Goal: Task Accomplishment & Management: Use online tool/utility

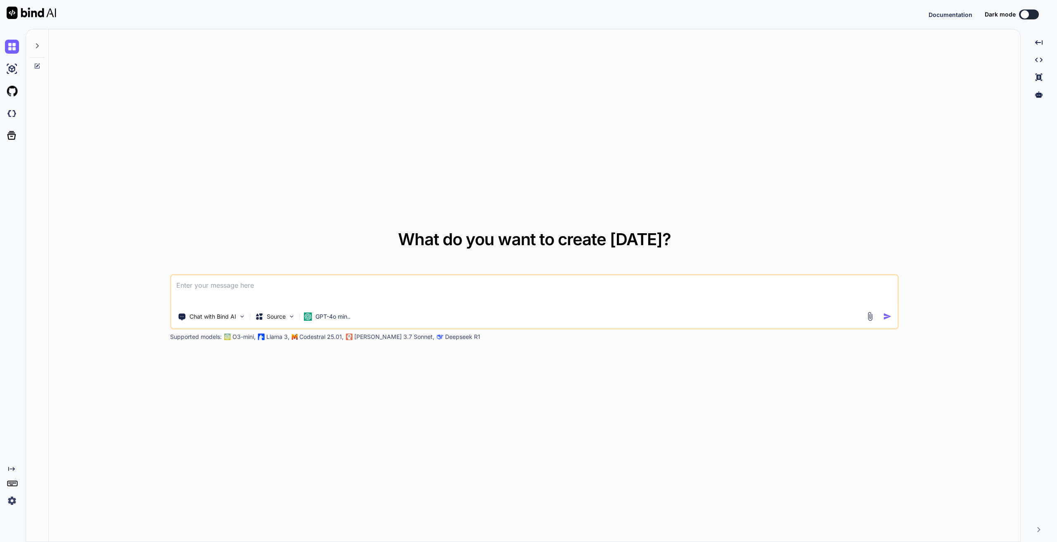
click at [230, 286] on textarea at bounding box center [534, 290] width 726 height 31
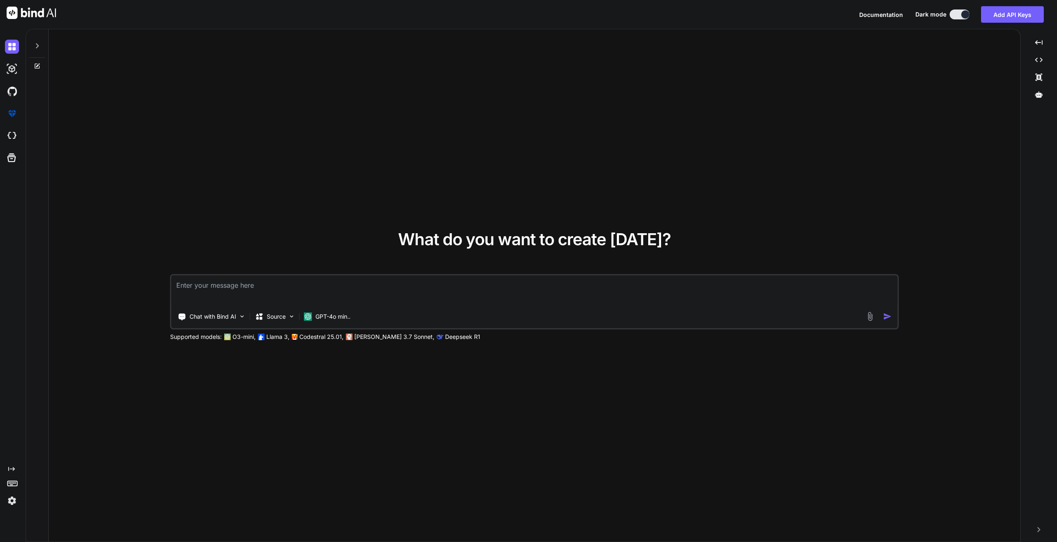
click at [224, 298] on textarea at bounding box center [534, 290] width 726 height 31
type textarea "x"
click at [239, 281] on textarea at bounding box center [534, 290] width 726 height 31
paste textarea "static string SendToTcpServerWithMessage(string inquiryDetails ) { try { string…"
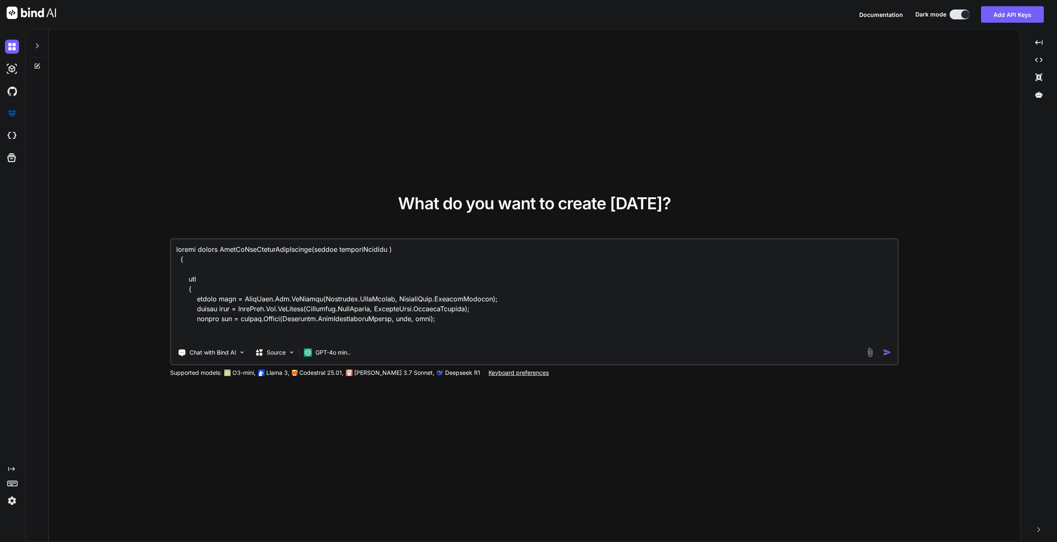
click at [180, 251] on textarea at bounding box center [534, 290] width 726 height 102
paste textarea "finalMessage"
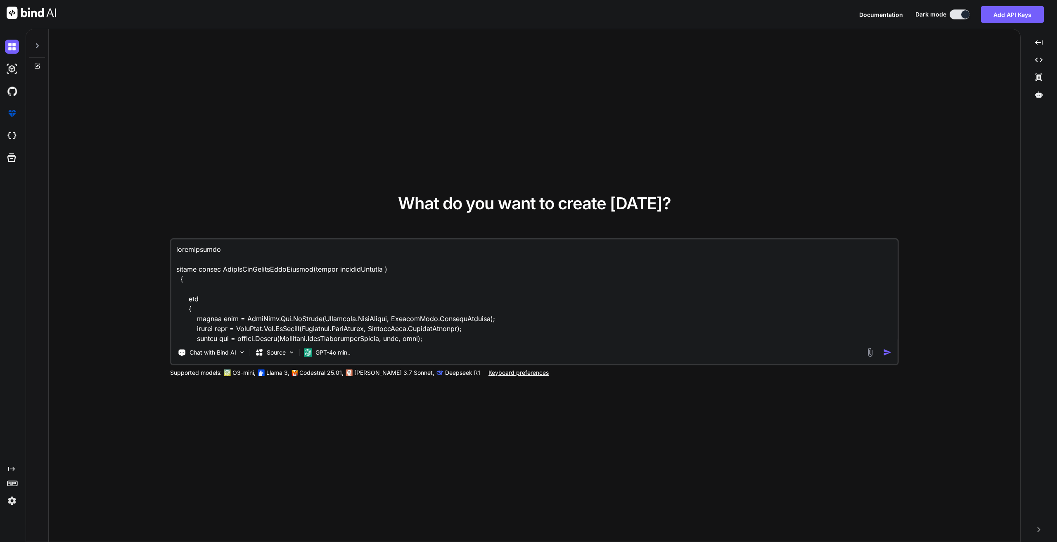
paste textarea "messageWithTimestamp"
click at [220, 260] on textarea at bounding box center [534, 290] width 726 height 102
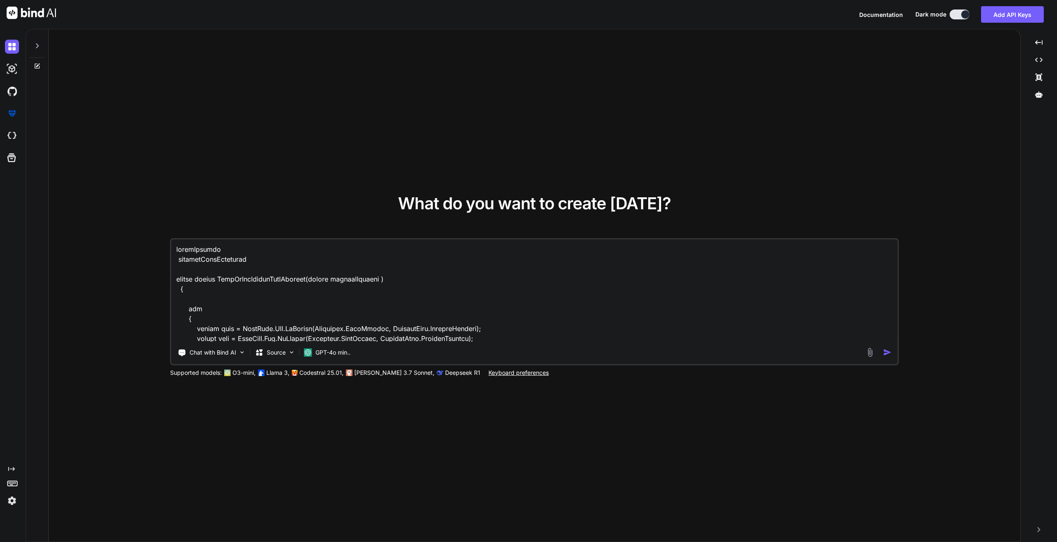
click at [177, 260] on textarea at bounding box center [534, 290] width 726 height 102
click at [279, 269] on textarea at bounding box center [534, 290] width 726 height 102
paste textarea "response"
type textarea "MOdify the code so first get the response form the finalMessage the wait for 12…"
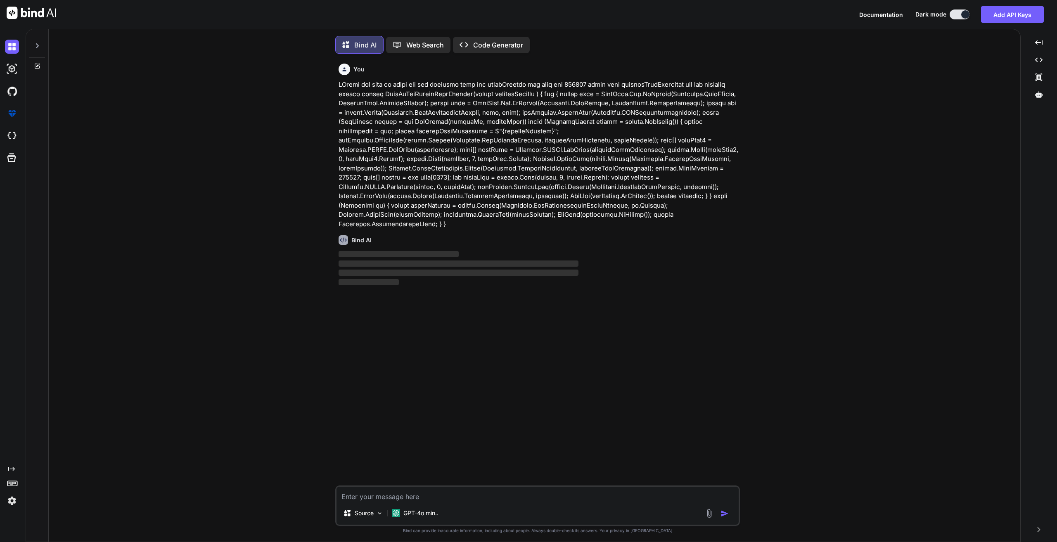
scroll to position [4, 0]
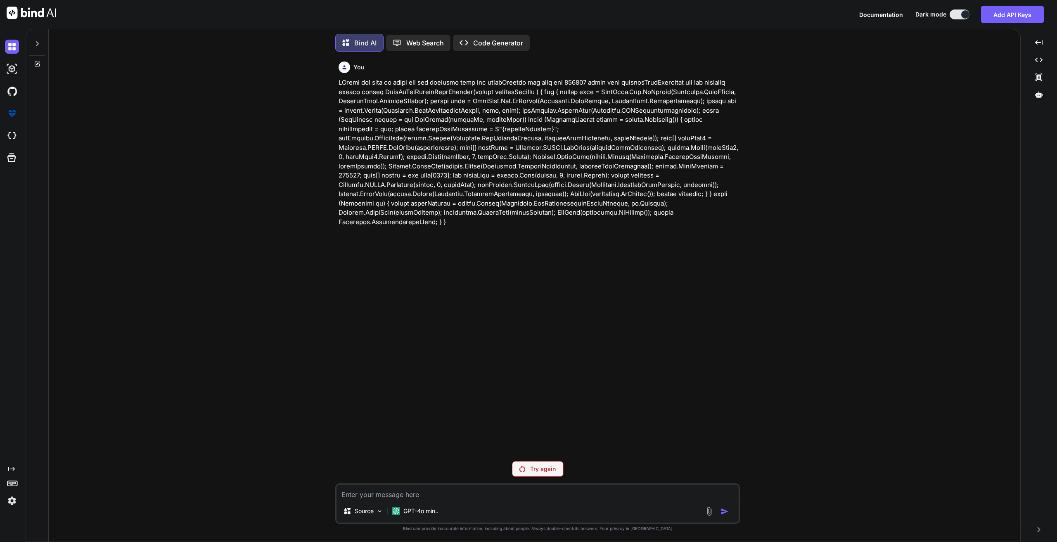
click at [545, 467] on p "Try again" at bounding box center [543, 469] width 26 height 8
drag, startPoint x: 338, startPoint y: 82, endPoint x: 449, endPoint y: 243, distance: 195.2
click at [449, 243] on div "You" at bounding box center [538, 256] width 403 height 396
copy p "MOdify the code so first get the response form the finalMessage the wait for 12…"
click at [517, 166] on p at bounding box center [538, 152] width 400 height 149
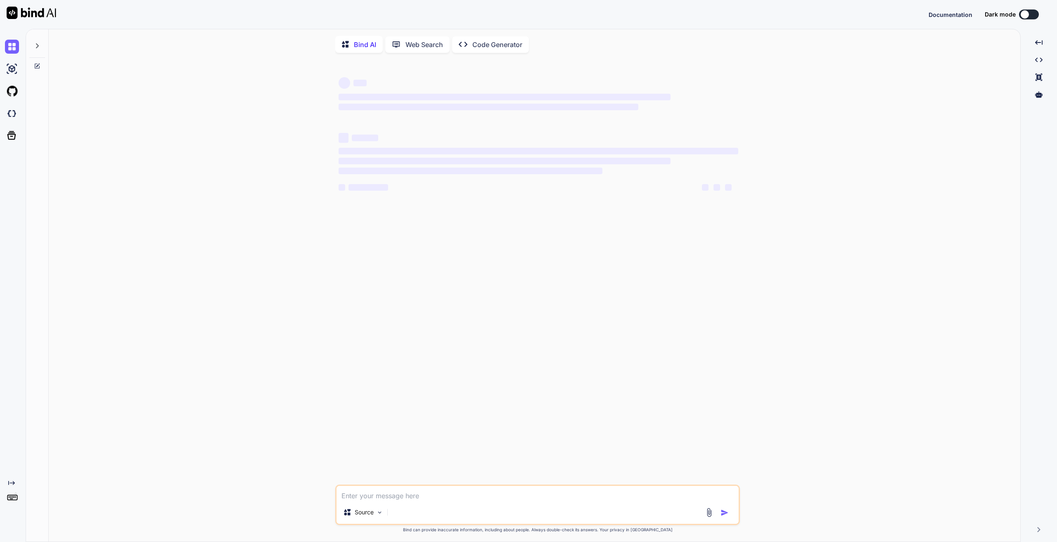
click at [383, 499] on textarea at bounding box center [537, 493] width 402 height 15
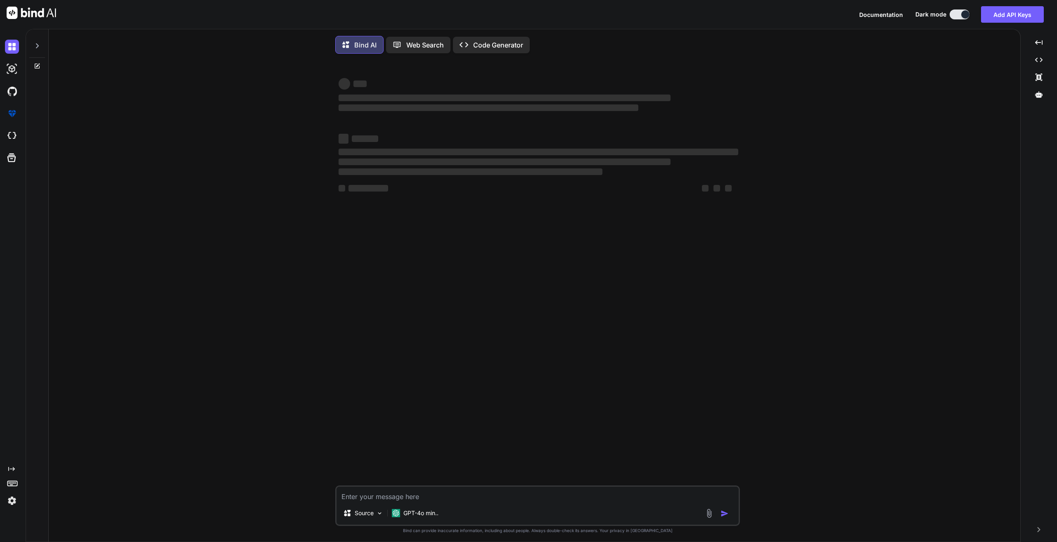
type textarea "x"
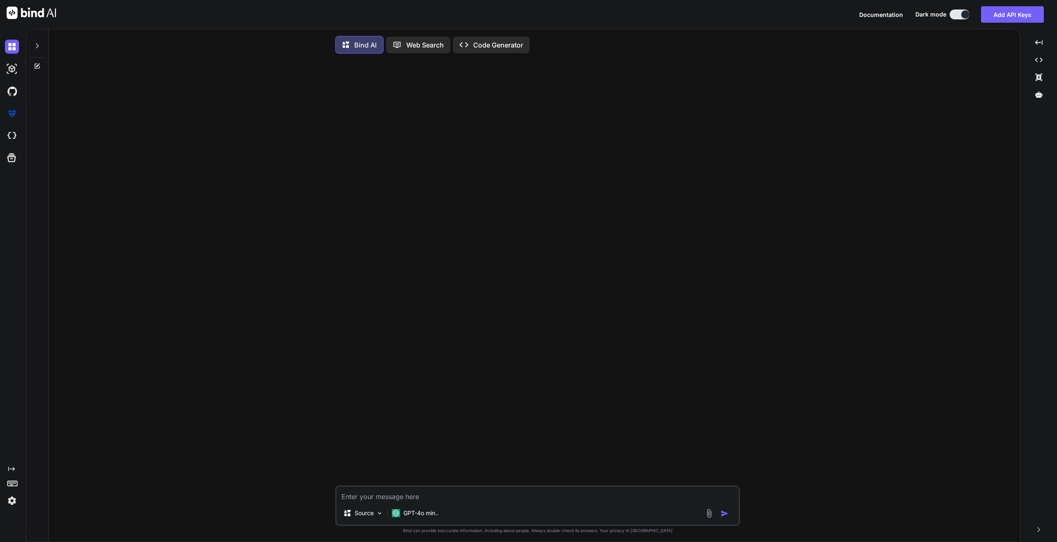
click at [368, 499] on textarea at bounding box center [537, 494] width 402 height 15
type textarea "MOdify the code so first get the response form the finalMessage the wait for 12…"
type textarea "x"
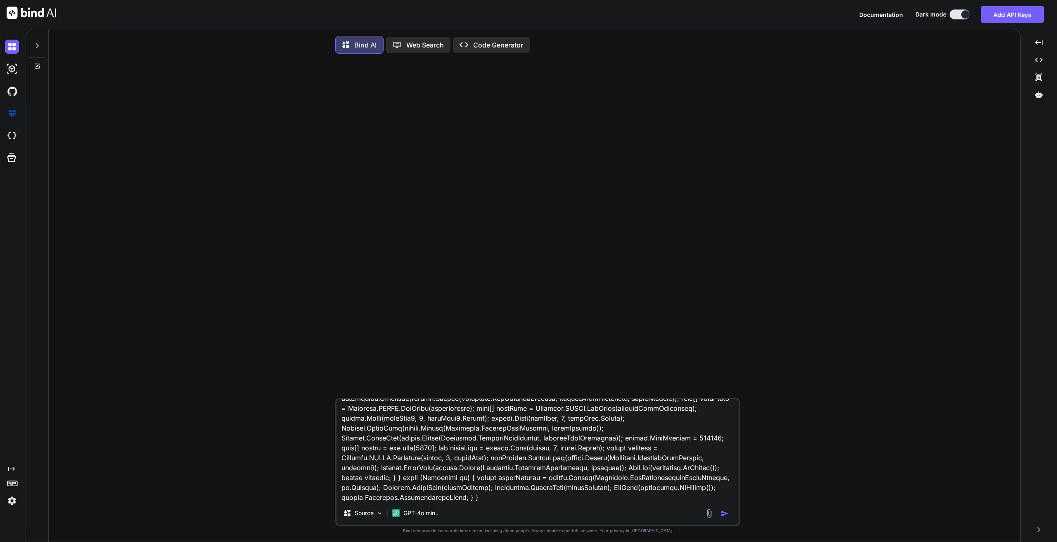
type textarea "MOdify the code so first get the response form the finalMessage the wait for 12…"
click at [726, 514] on img "button" at bounding box center [724, 513] width 8 height 8
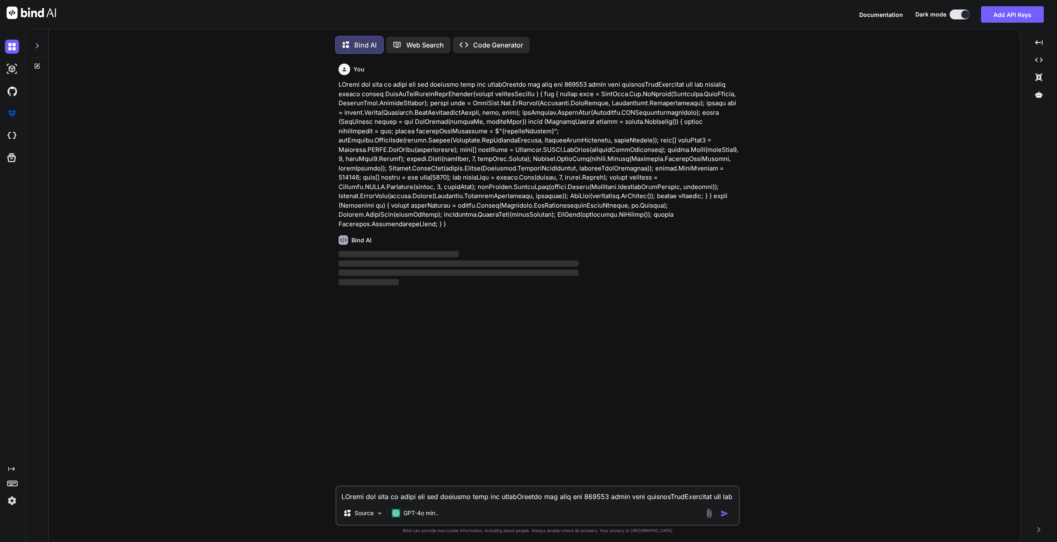
scroll to position [4, 0]
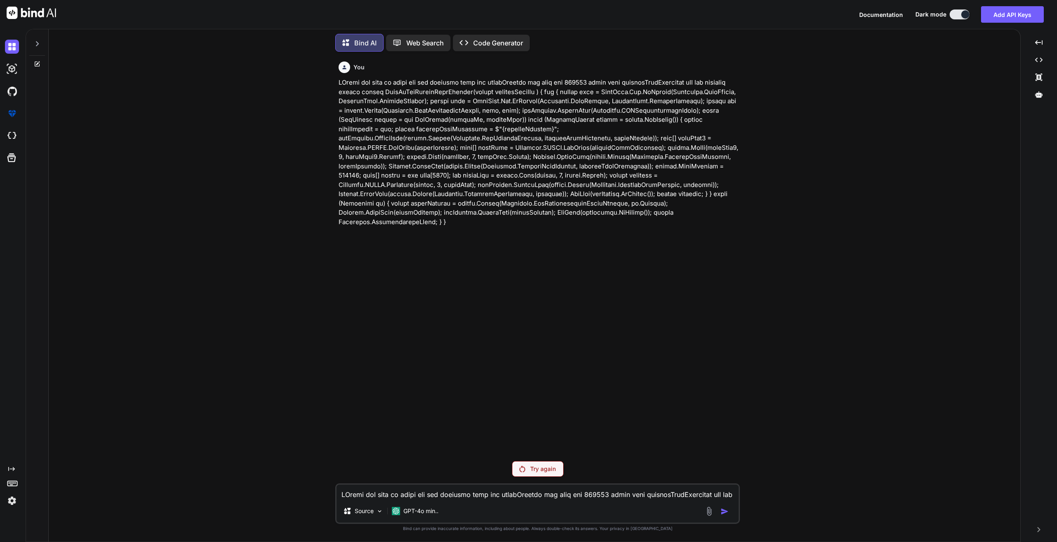
click at [532, 468] on p "Try again" at bounding box center [543, 469] width 26 height 8
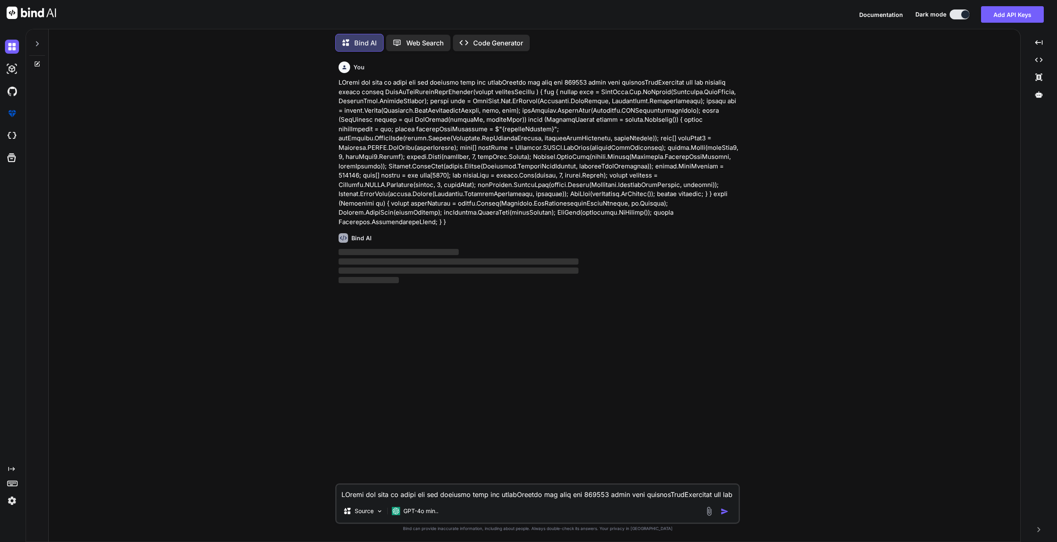
type textarea "x"
